Goal: Information Seeking & Learning: Learn about a topic

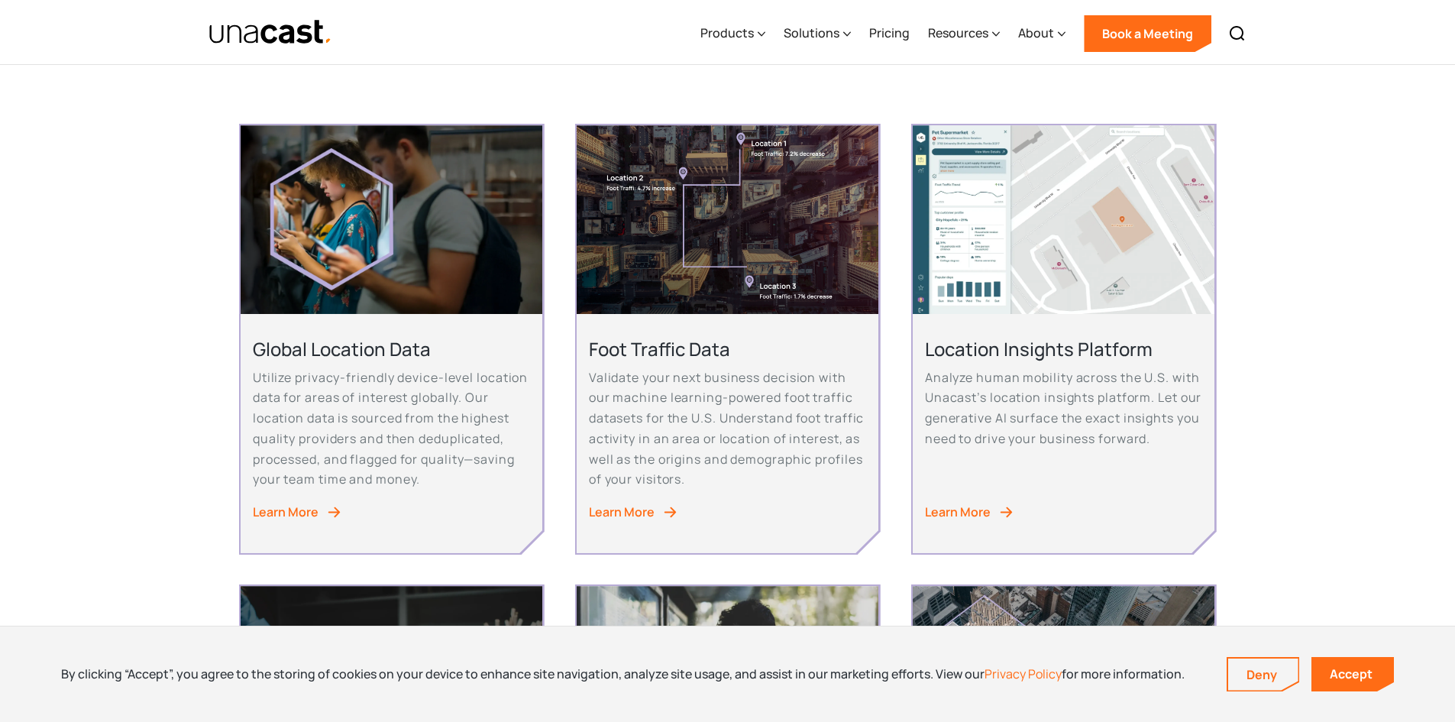
scroll to position [306, 0]
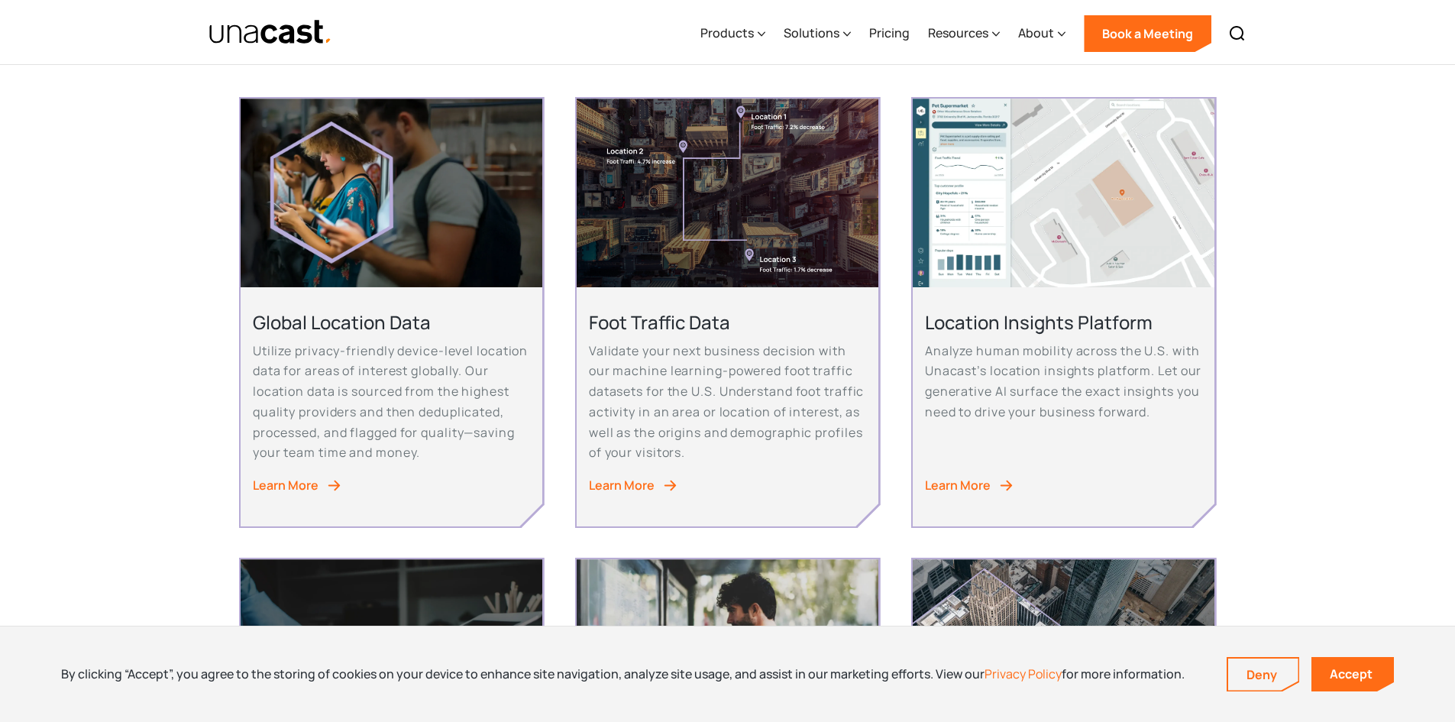
click at [642, 484] on div "Learn More" at bounding box center [622, 485] width 66 height 21
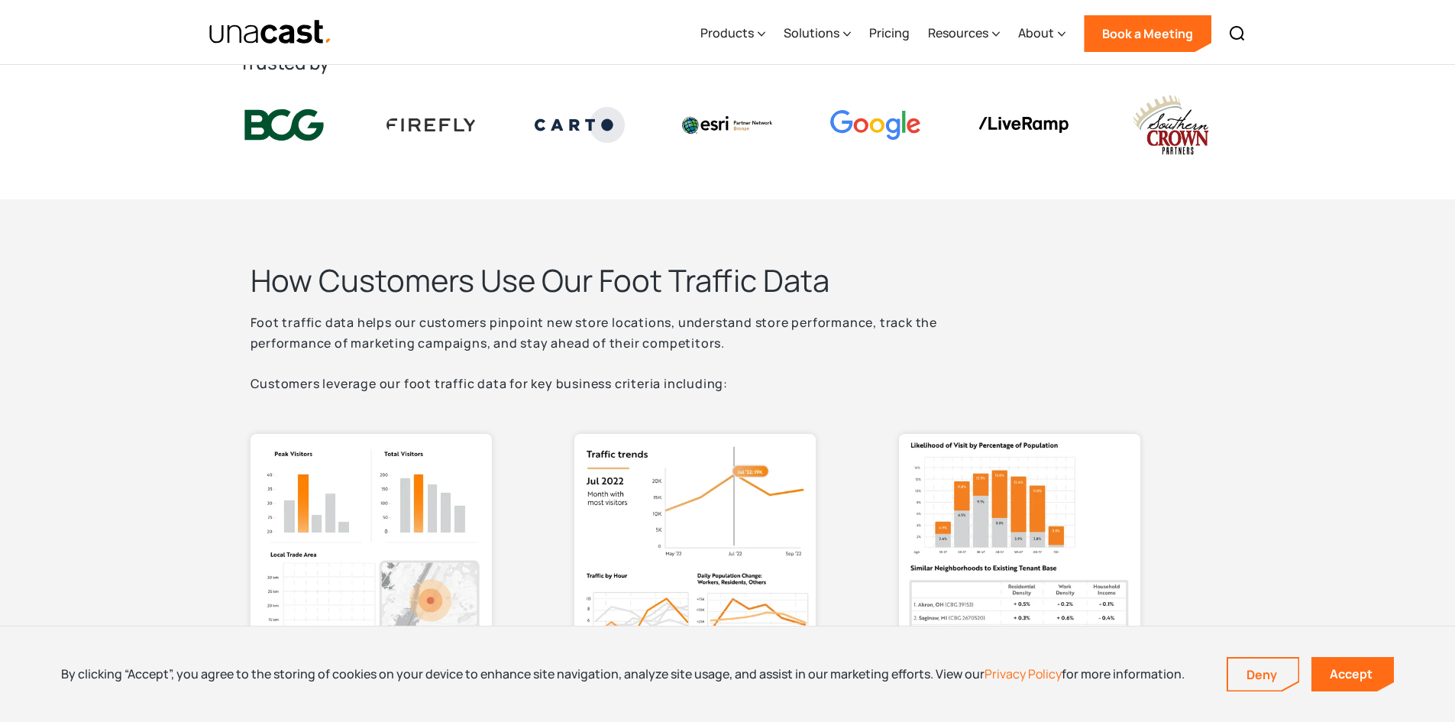
scroll to position [458, 0]
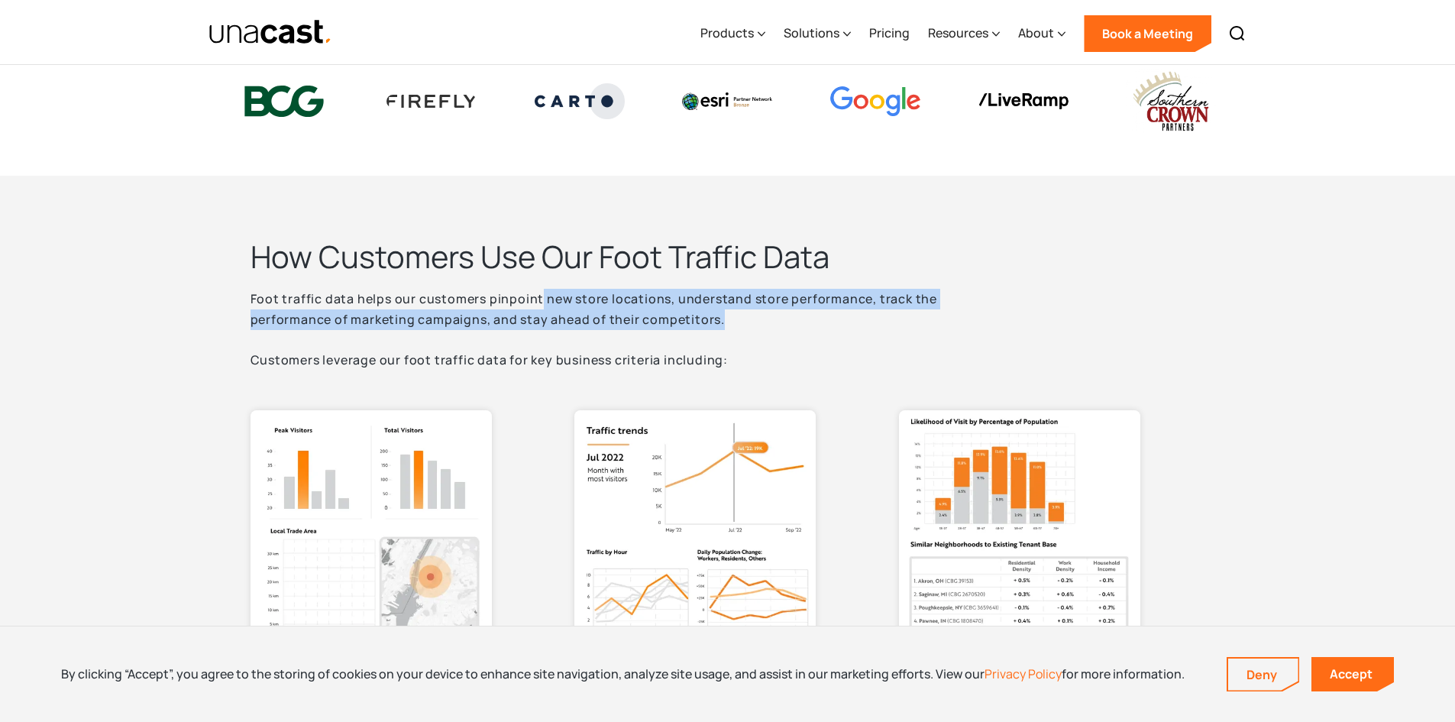
drag, startPoint x: 539, startPoint y: 298, endPoint x: 877, endPoint y: 317, distance: 338.2
click at [877, 317] on p "Foot traffic data helps our customers pinpoint new store locations, understand …" at bounding box center [633, 330] width 764 height 82
drag, startPoint x: 1261, startPoint y: 316, endPoint x: 1254, endPoint y: 311, distance: 8.3
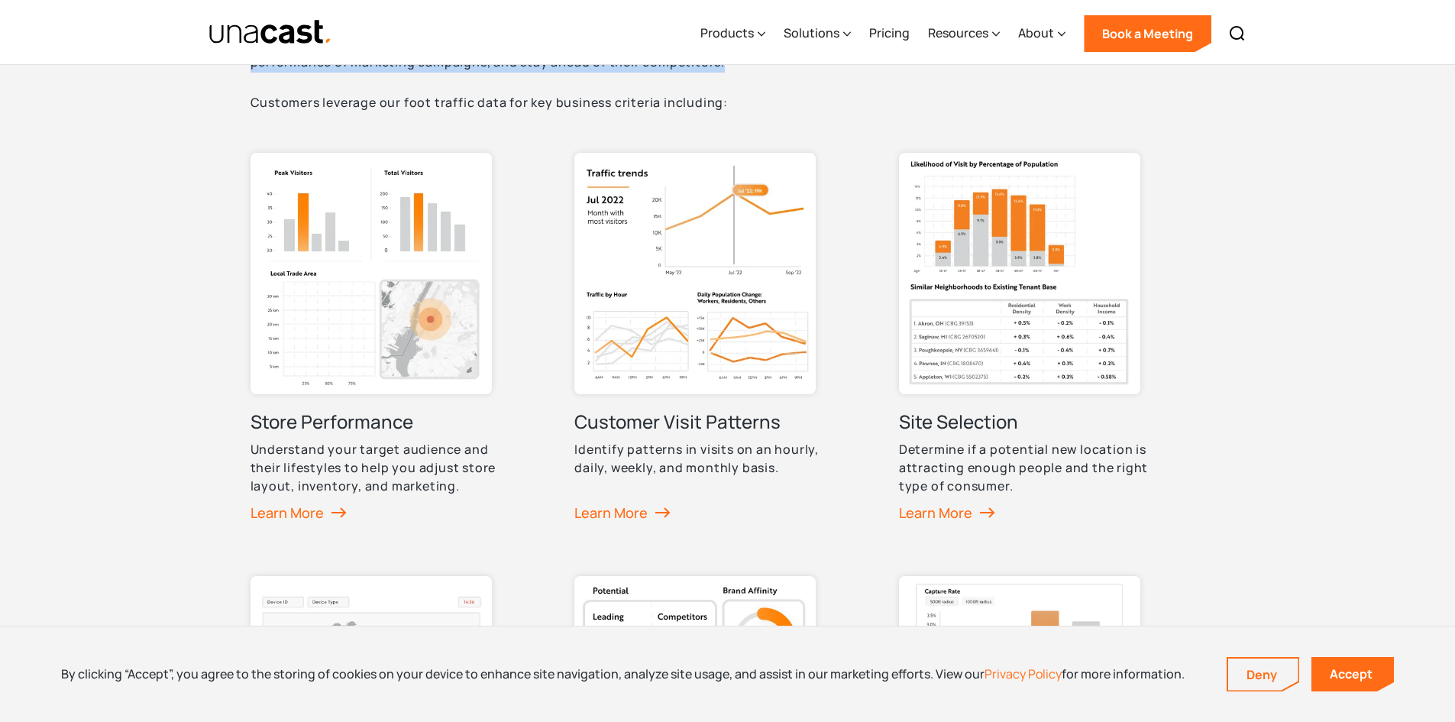
scroll to position [611, 0]
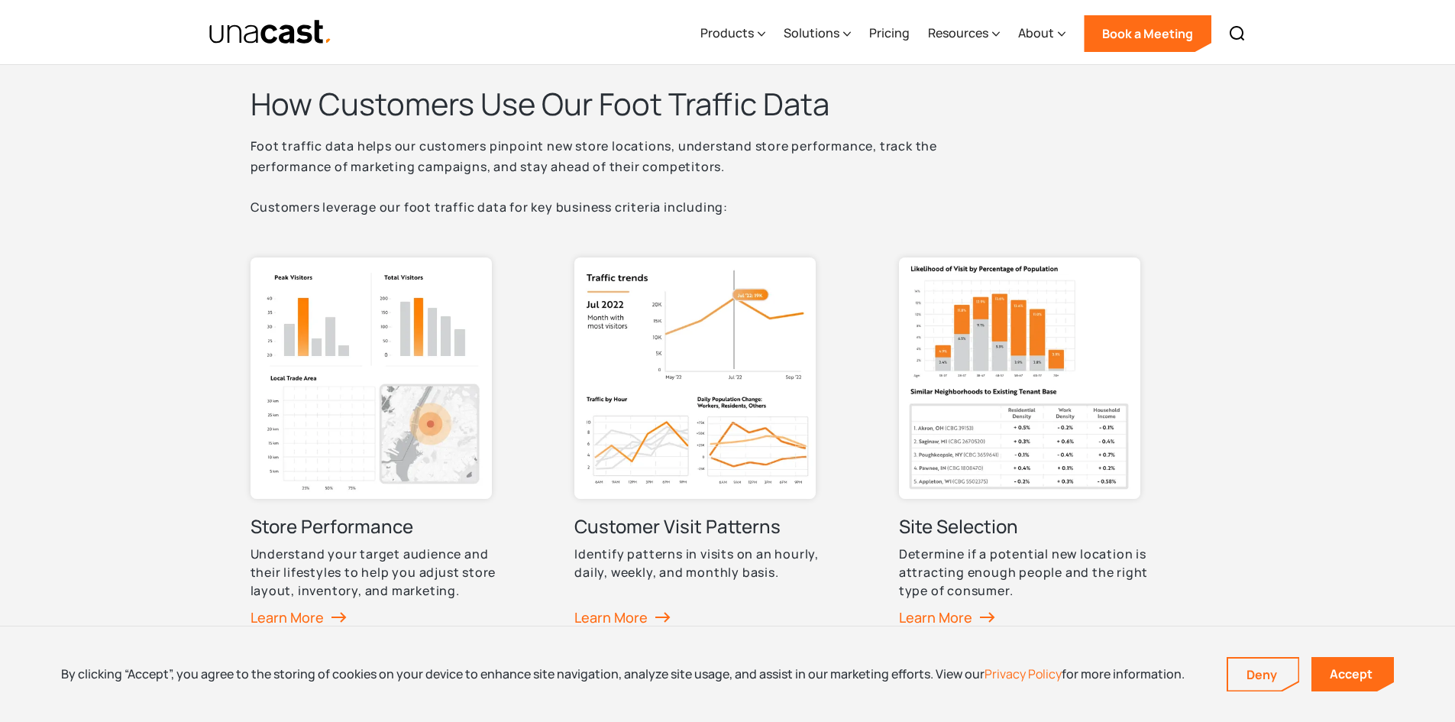
click at [1329, 361] on div "How Customers Use Our Foot Traffic Data Foot traffic data helps our customers p…" at bounding box center [727, 606] width 1455 height 1167
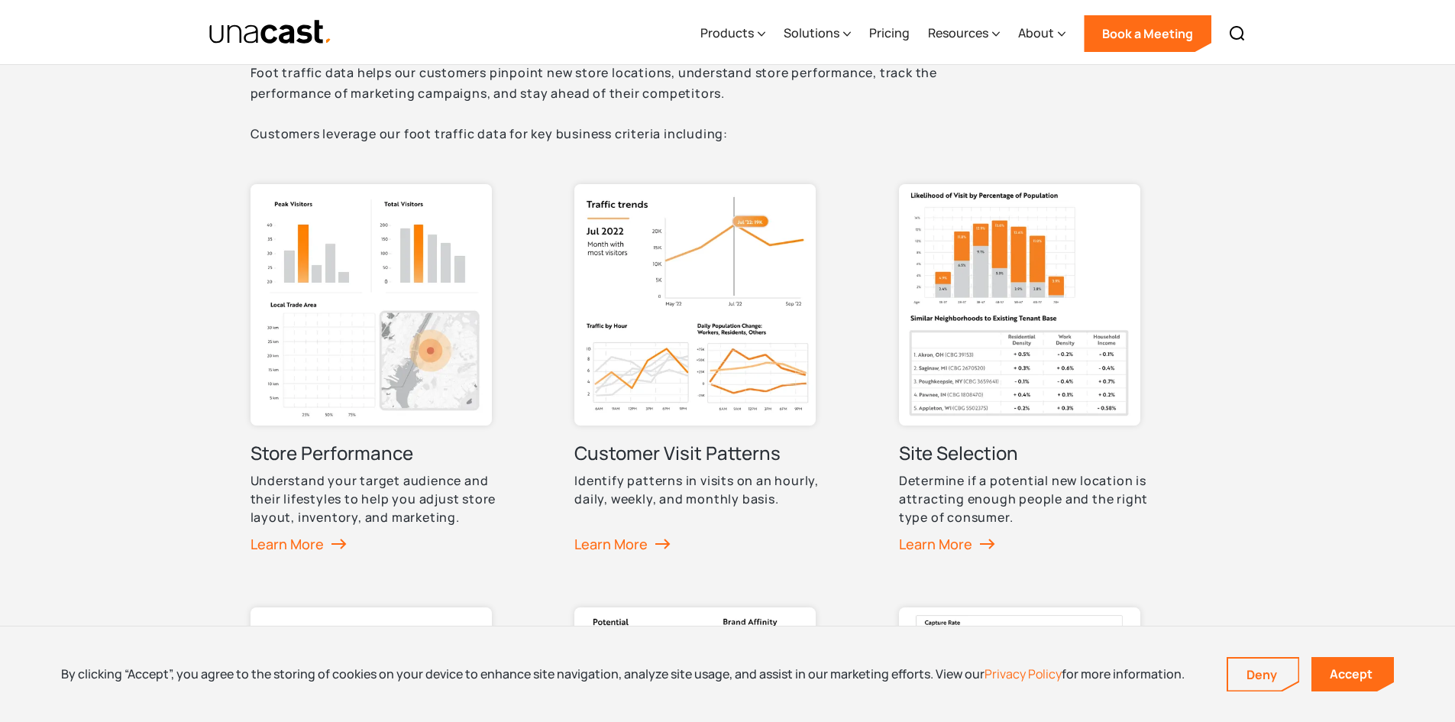
scroll to position [764, 0]
